Goal: Entertainment & Leisure: Consume media (video, audio)

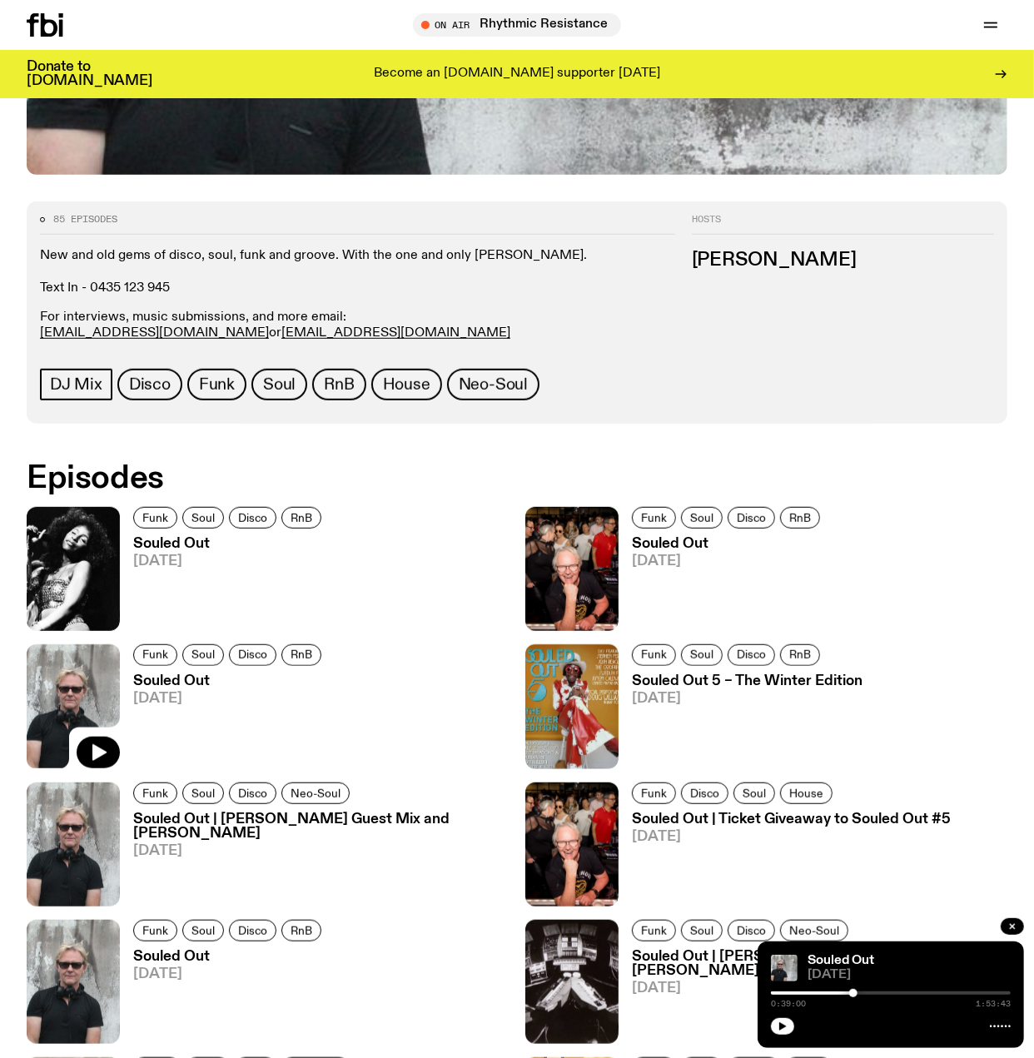
scroll to position [595, 0]
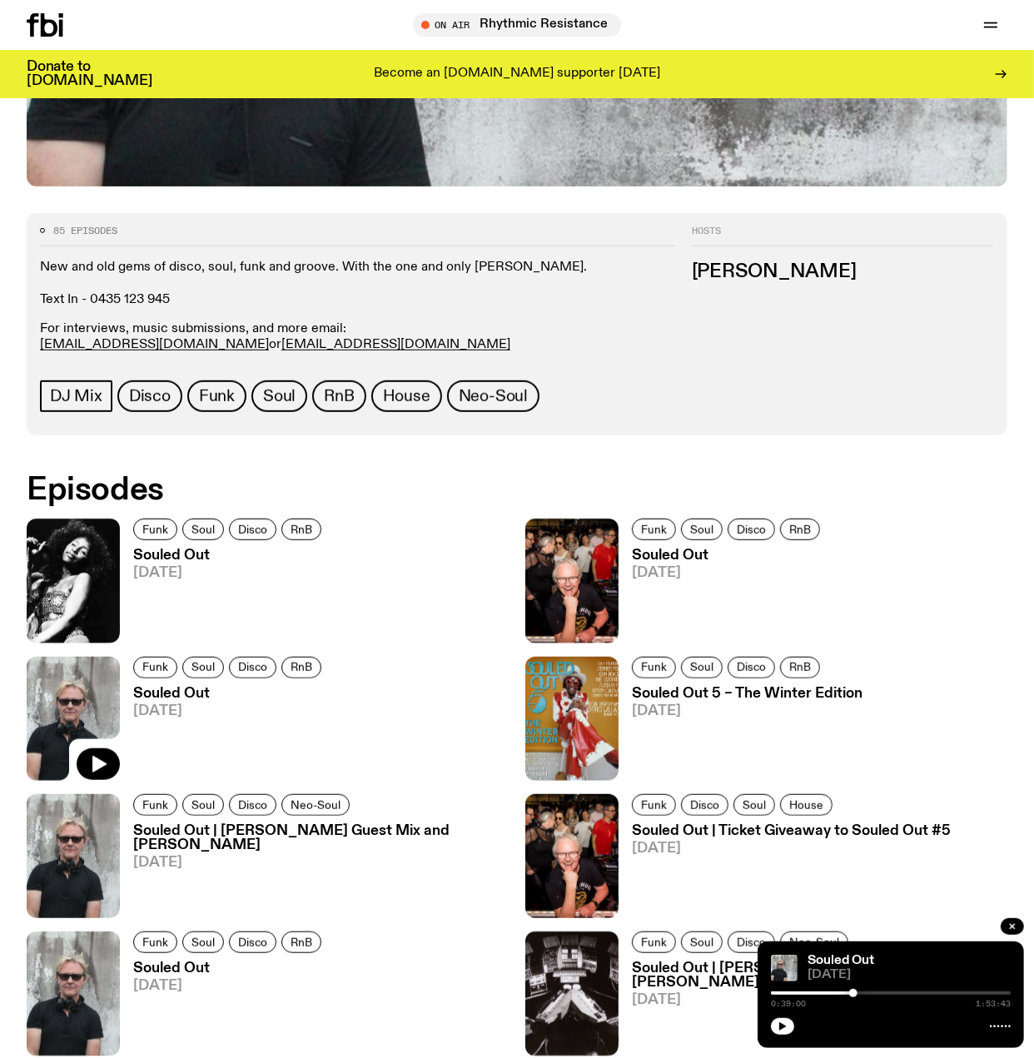
click at [156, 574] on span "[DATE]" at bounding box center [229, 573] width 193 height 14
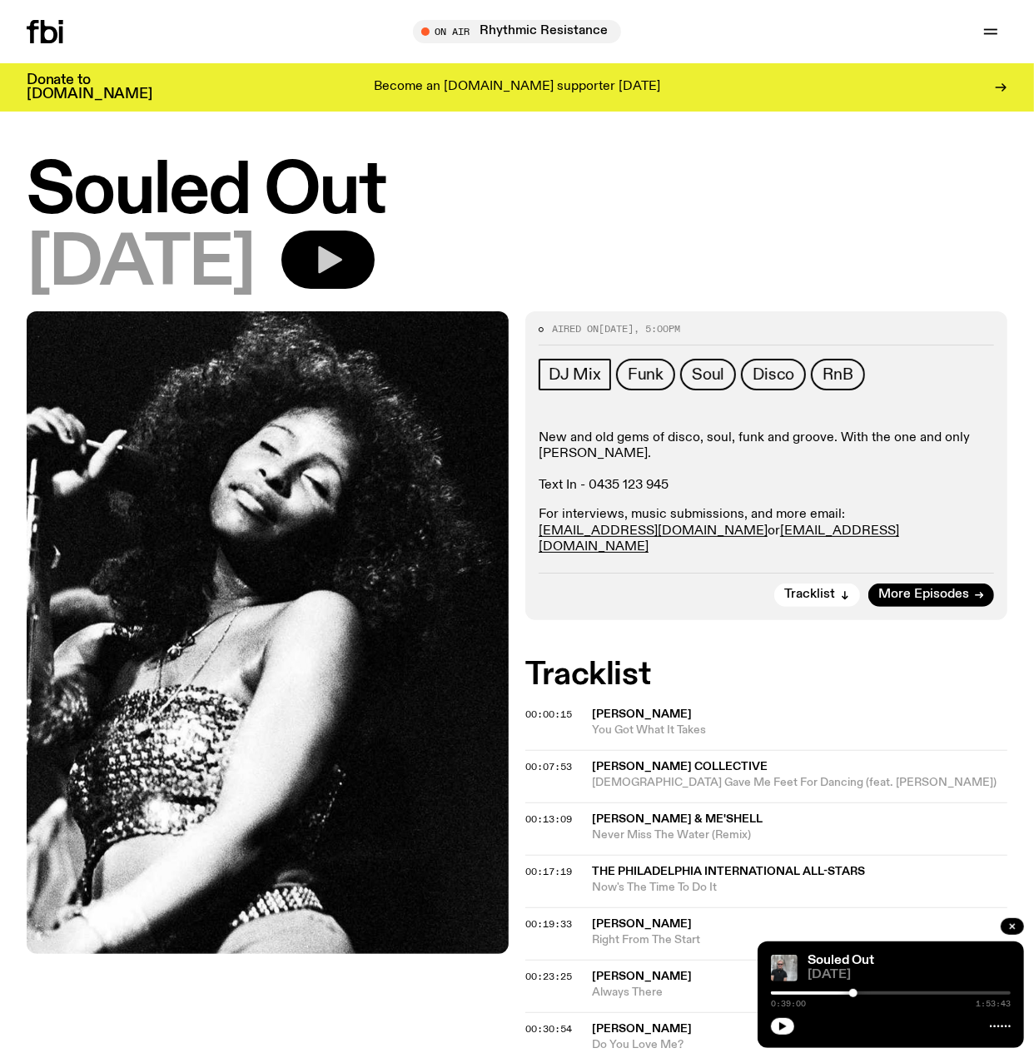
click at [342, 256] on icon "button" at bounding box center [330, 259] width 24 height 27
click at [848, 998] on div "0:00:00 1:53:43" at bounding box center [891, 998] width 240 height 20
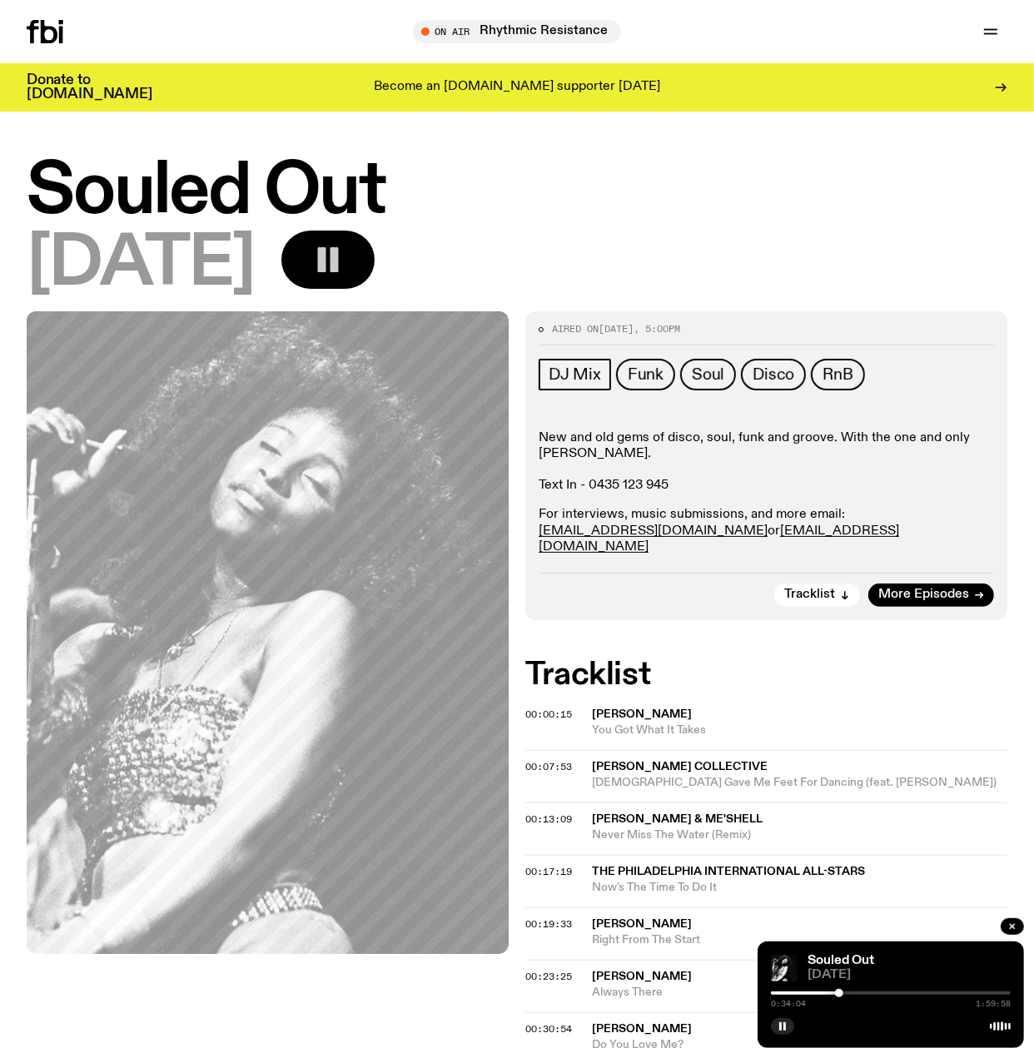
drag, startPoint x: 774, startPoint y: 995, endPoint x: 839, endPoint y: 993, distance: 65.8
click at [839, 993] on div at bounding box center [839, 993] width 8 height 8
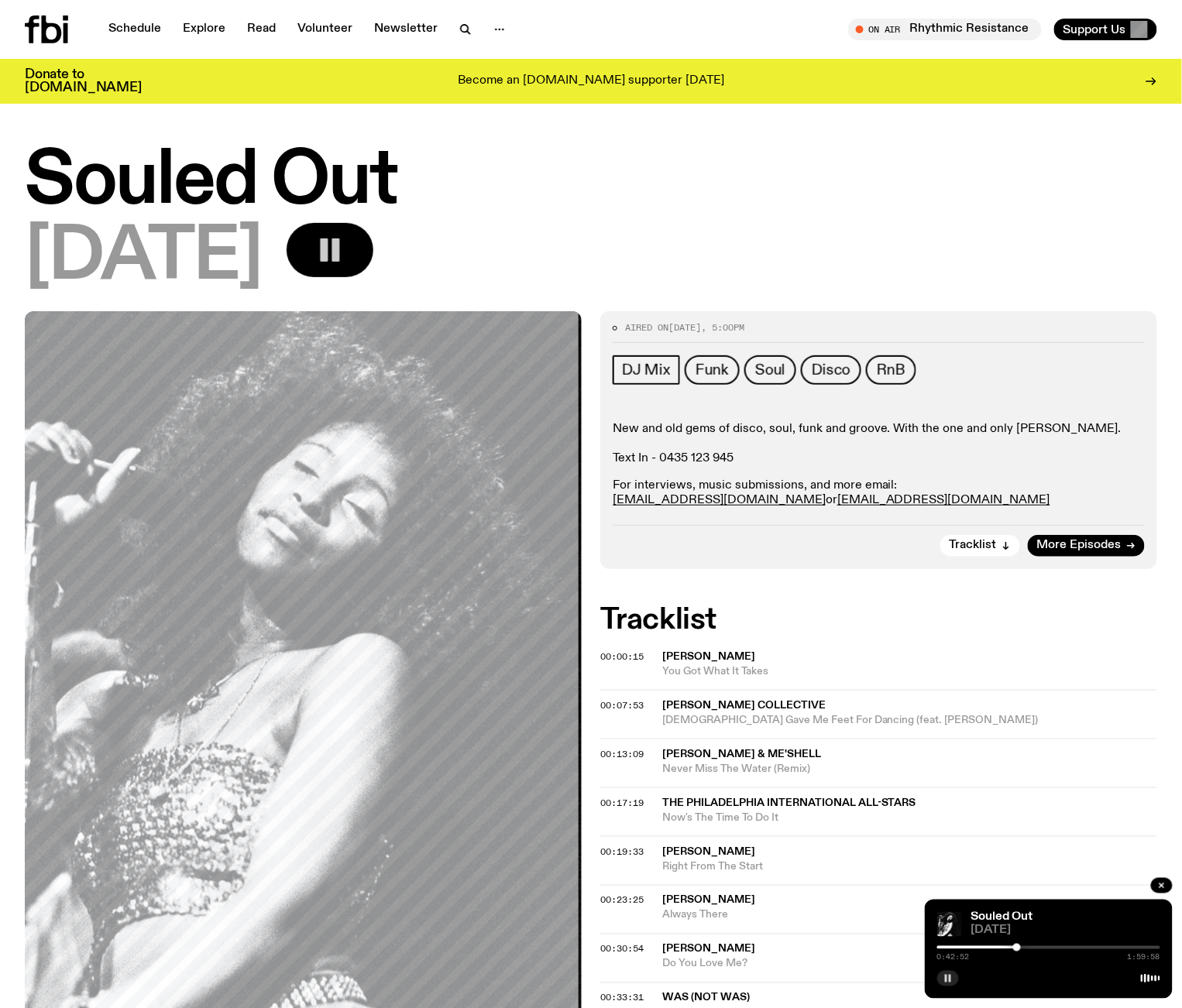
drag, startPoint x: 947, startPoint y: 973, endPoint x: 883, endPoint y: 688, distance: 292.1
click at [947, 973] on button "button" at bounding box center [948, 978] width 21 height 16
